Goal: Entertainment & Leisure: Consume media (video, audio)

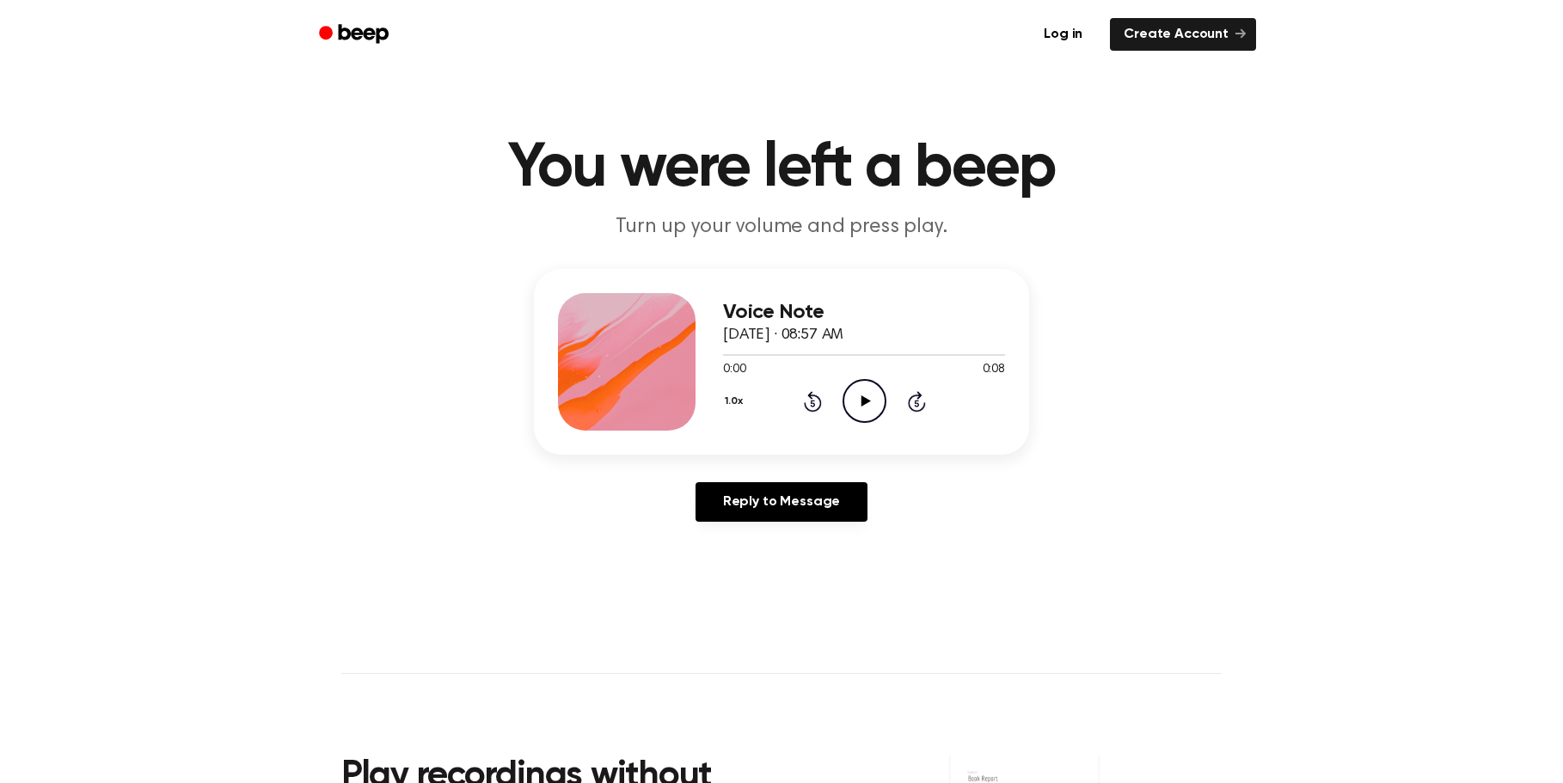
click at [857, 408] on icon "Play Audio" at bounding box center [865, 401] width 44 height 44
click at [856, 408] on icon "Play Audio" at bounding box center [865, 401] width 44 height 44
click at [856, 408] on icon "Pause Audio" at bounding box center [865, 401] width 44 height 44
click at [854, 409] on icon "Play Audio" at bounding box center [865, 401] width 44 height 44
click at [854, 408] on icon "Play Audio" at bounding box center [865, 401] width 44 height 44
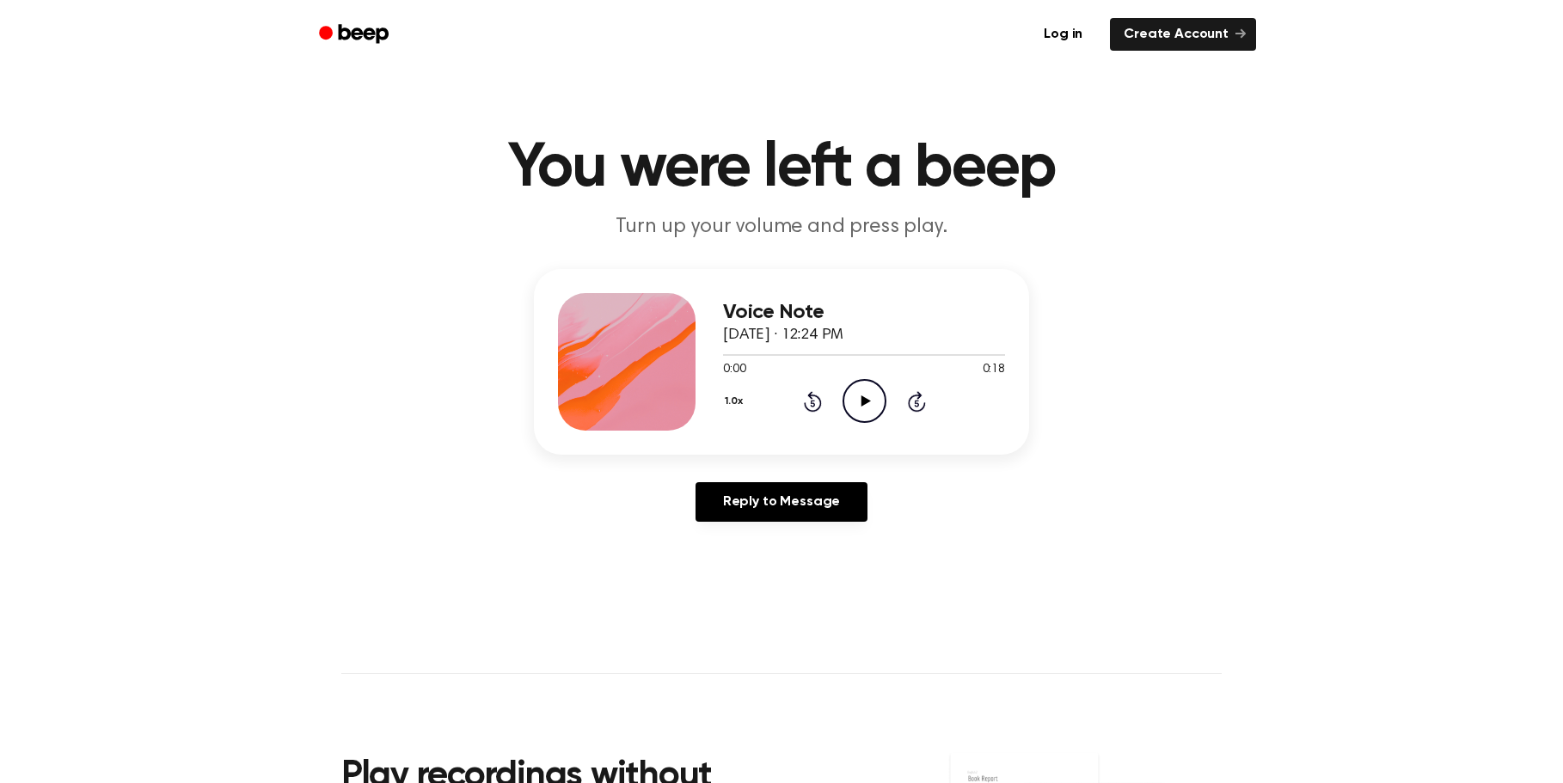
click at [860, 400] on icon "Play Audio" at bounding box center [865, 401] width 44 height 44
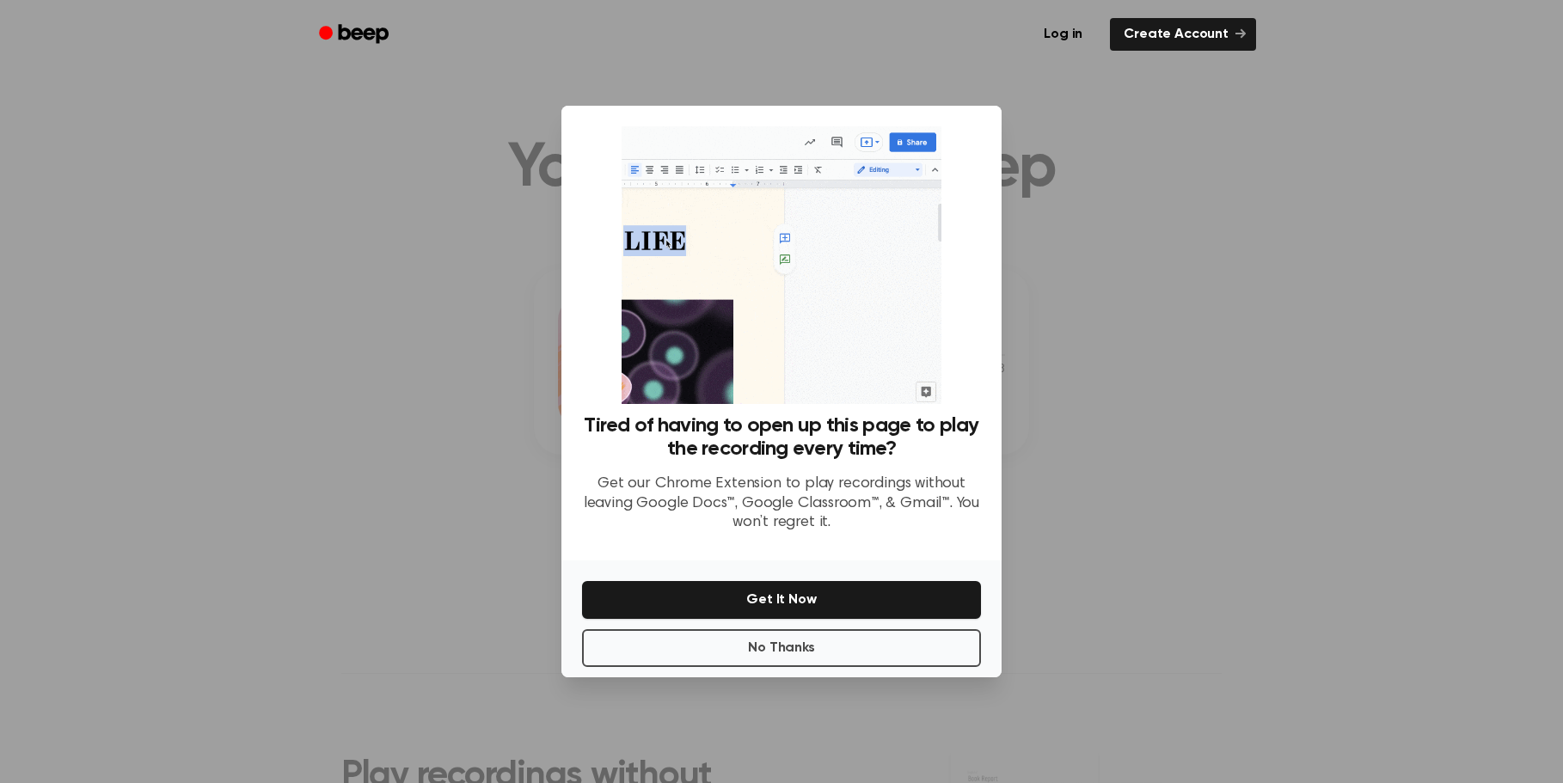
click at [1030, 171] on div at bounding box center [781, 391] width 1563 height 783
click at [926, 650] on button "No Thanks" at bounding box center [781, 648] width 399 height 38
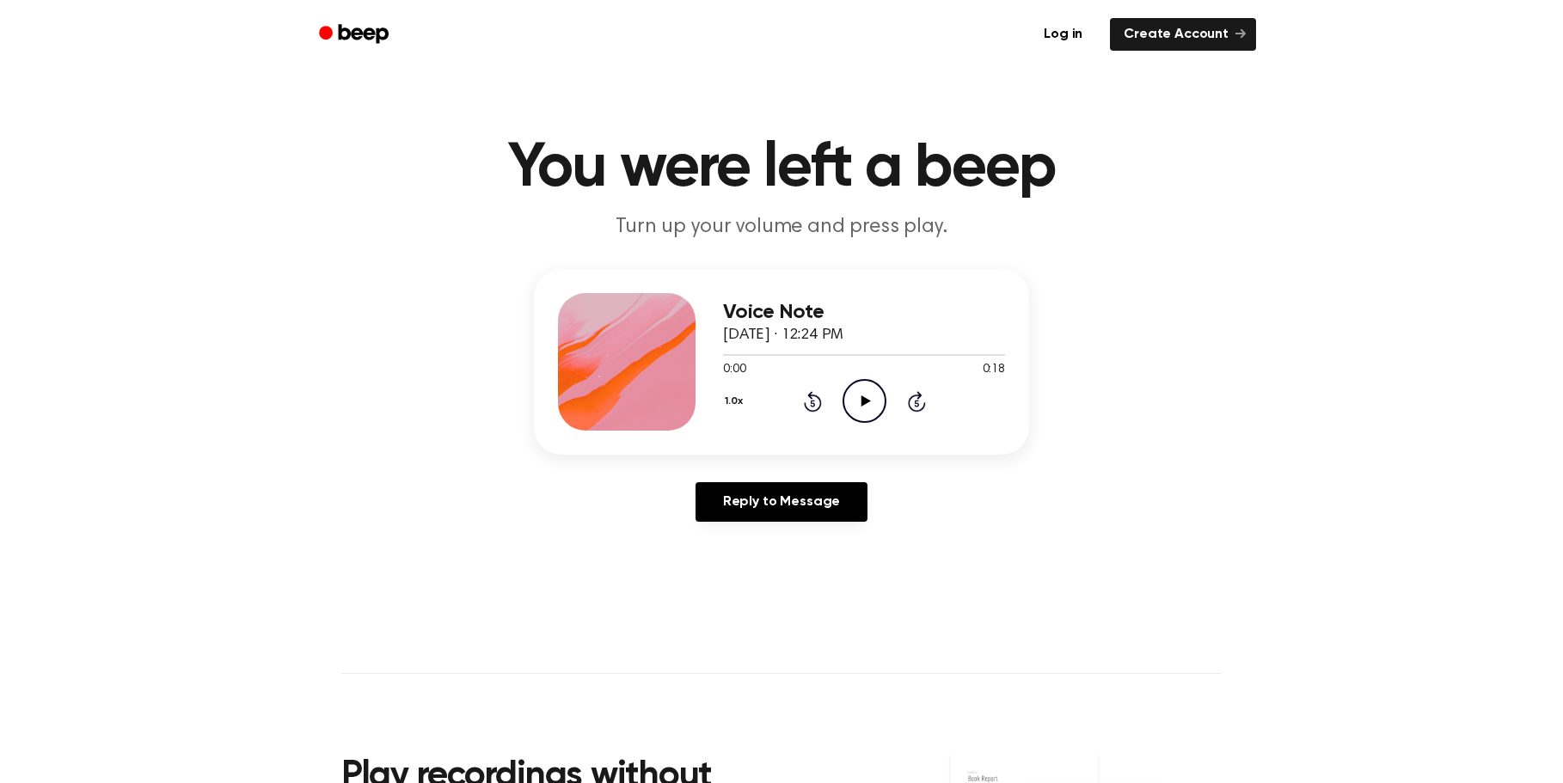
scroll to position [0, 1]
click at [854, 411] on icon "Play Audio" at bounding box center [865, 401] width 44 height 44
click at [864, 408] on icon "Play Audio" at bounding box center [865, 401] width 44 height 44
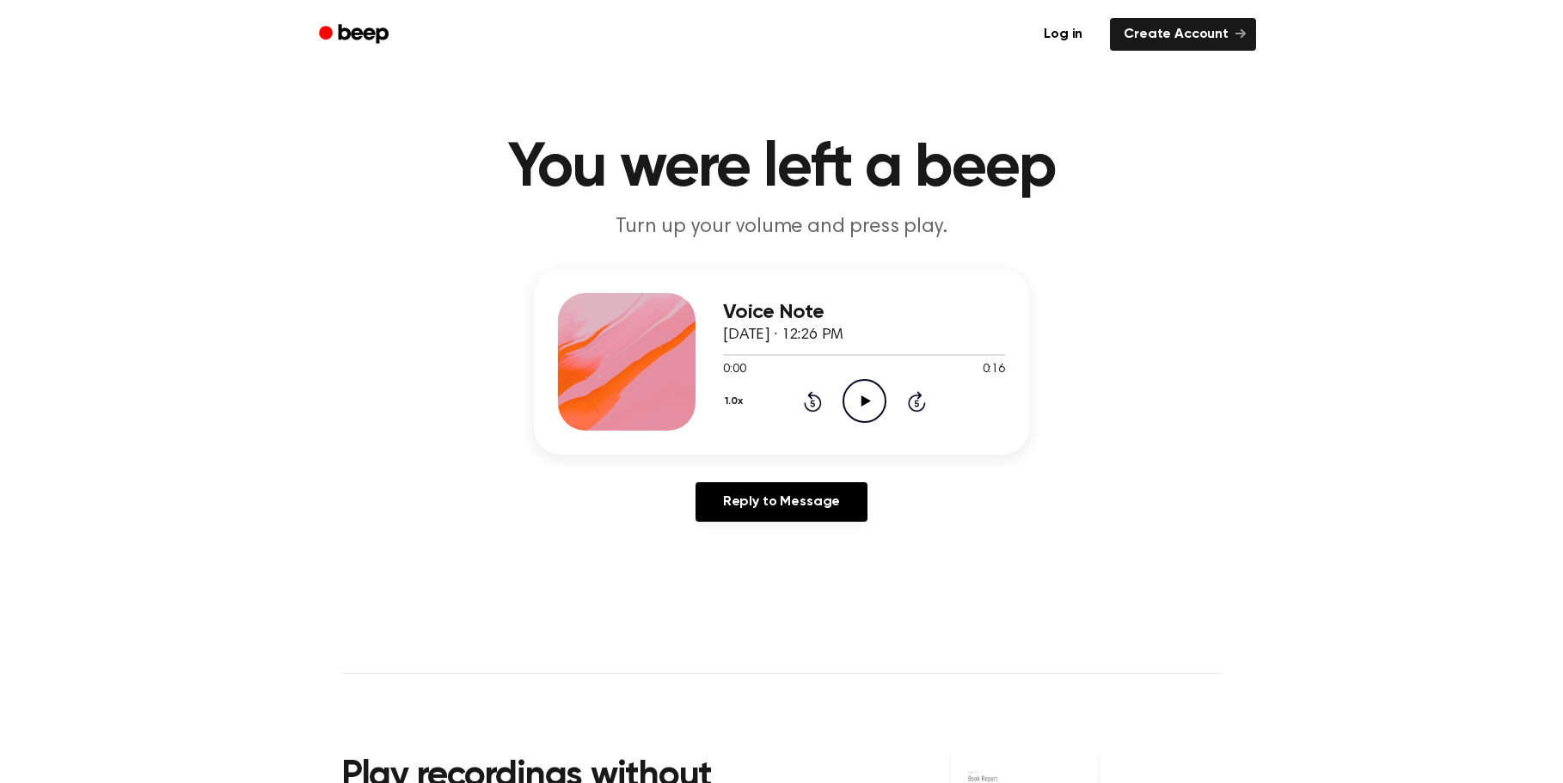
click at [868, 414] on icon "Play Audio" at bounding box center [865, 401] width 44 height 44
click at [880, 402] on icon "Play Audio" at bounding box center [865, 401] width 44 height 44
click at [858, 387] on icon "Play Audio" at bounding box center [865, 401] width 44 height 44
